Goal: Information Seeking & Learning: Check status

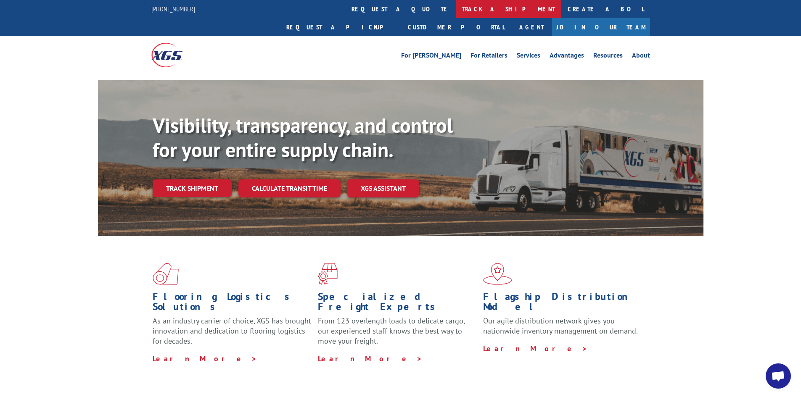
click at [456, 6] on link "track a shipment" at bounding box center [509, 9] width 106 height 18
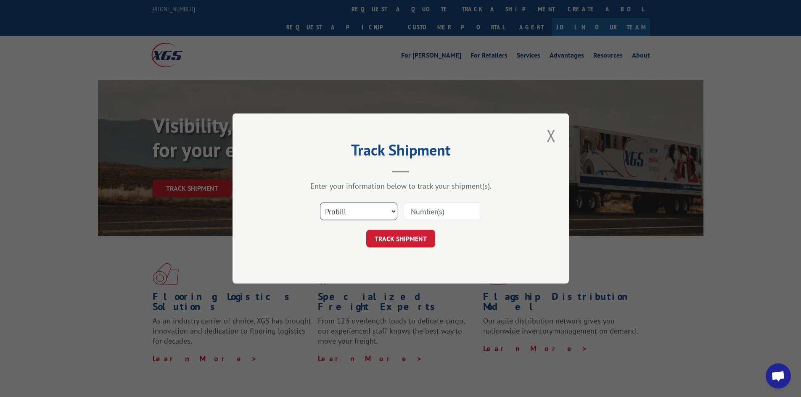
click at [375, 206] on select "Select category... Probill BOL PO" at bounding box center [358, 212] width 77 height 18
select select "bol"
click at [320, 203] on select "Select category... Probill BOL PO" at bounding box center [358, 212] width 77 height 18
click at [421, 217] on input at bounding box center [442, 212] width 77 height 18
paste input "2821596"
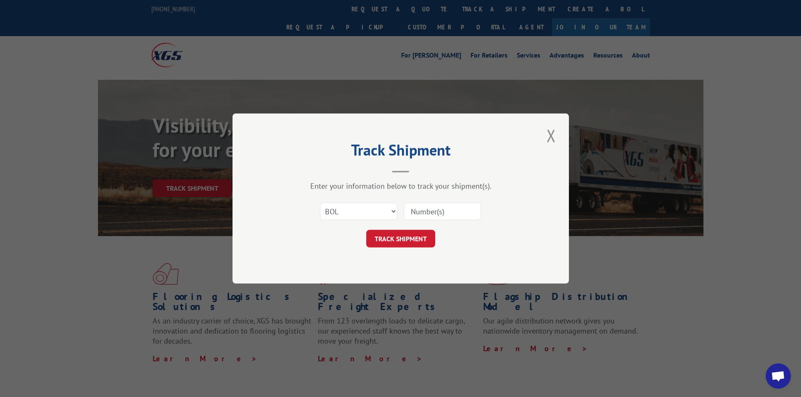
type input "2821596"
click button "TRACK SHIPMENT" at bounding box center [400, 239] width 69 height 18
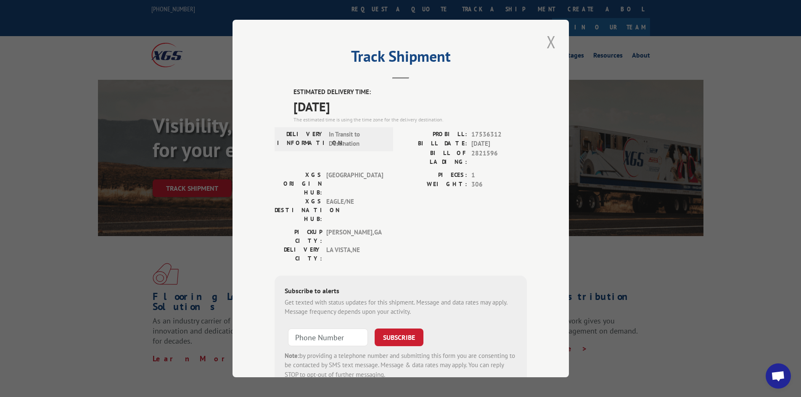
click at [552, 42] on button "Close modal" at bounding box center [551, 41] width 14 height 23
